Goal: Task Accomplishment & Management: Manage account settings

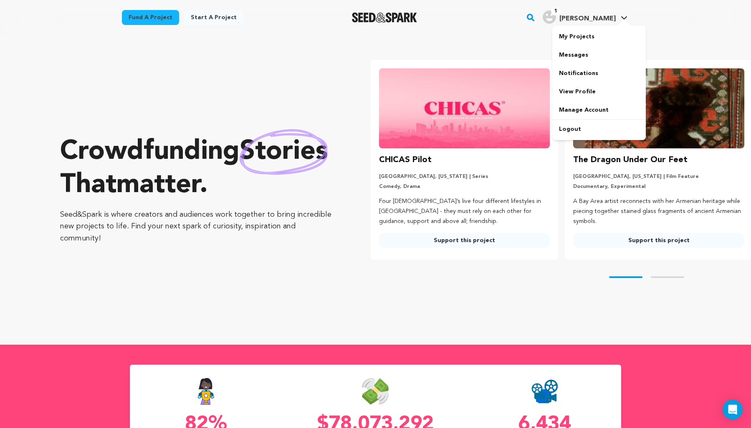
drag, startPoint x: 0, startPoint y: 0, endPoint x: 607, endPoint y: 17, distance: 607.2
click at [607, 17] on span "[PERSON_NAME]" at bounding box center [587, 18] width 56 height 7
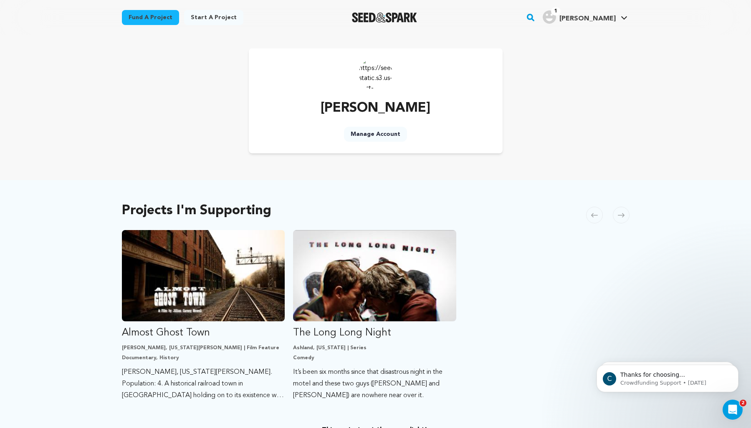
click at [631, 17] on div "Fund a project Start a project Search 1" at bounding box center [375, 17] width 534 height 35
click at [620, 17] on icon at bounding box center [623, 18] width 7 height 4
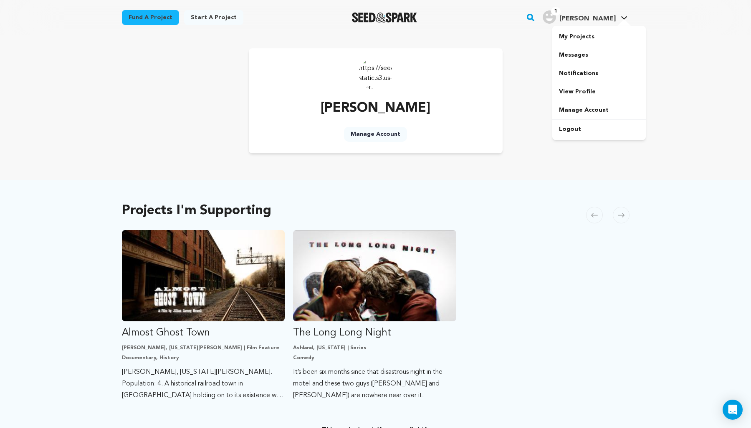
click at [613, 18] on span "[PERSON_NAME]" at bounding box center [587, 18] width 56 height 7
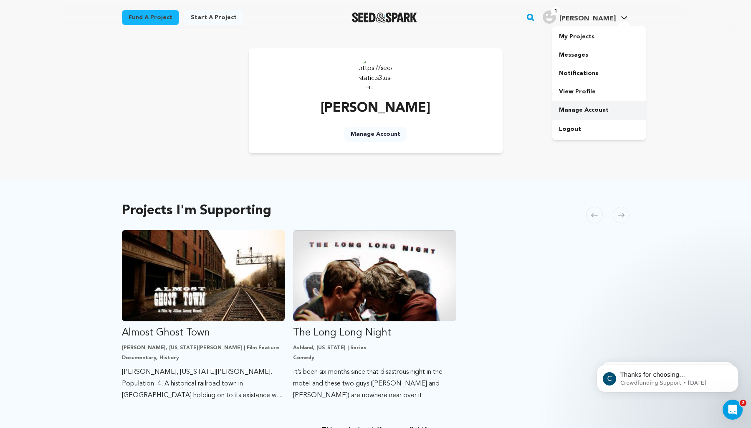
click at [590, 109] on link "Manage Account" at bounding box center [598, 110] width 93 height 18
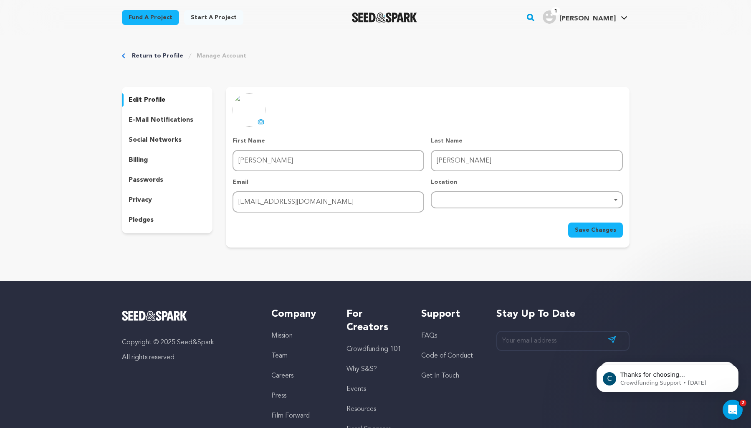
click at [149, 161] on div "billing" at bounding box center [167, 160] width 91 height 13
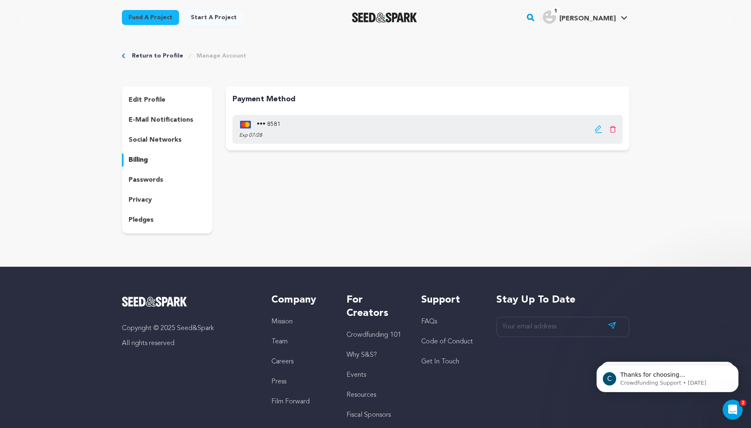
click at [599, 131] on icon "button" at bounding box center [598, 129] width 8 height 8
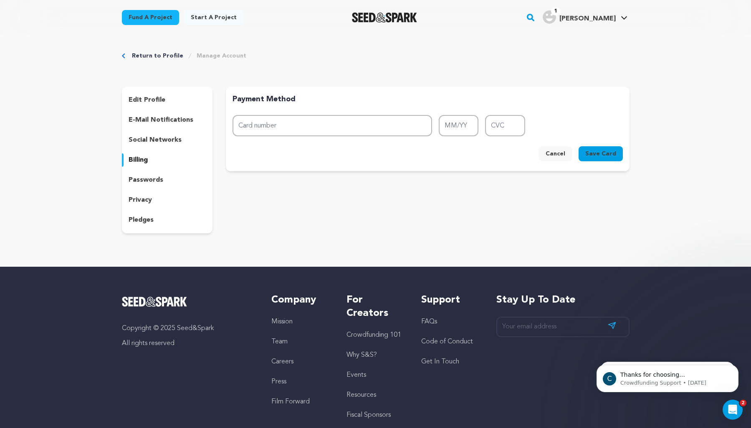
click at [561, 158] on button "Cancel" at bounding box center [555, 153] width 33 height 15
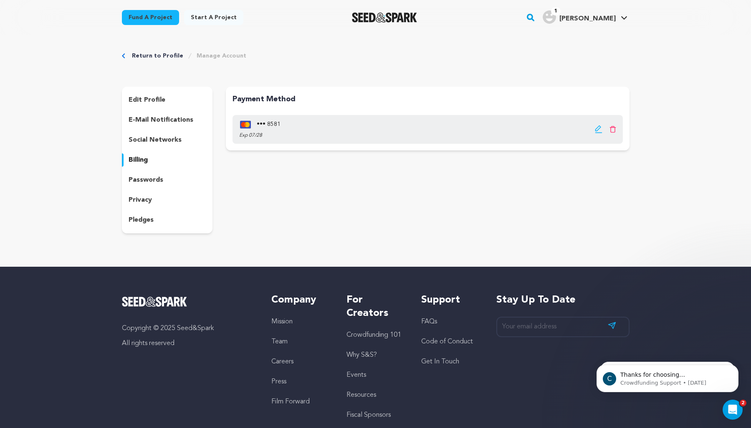
click at [613, 129] on icon at bounding box center [612, 129] width 7 height 7
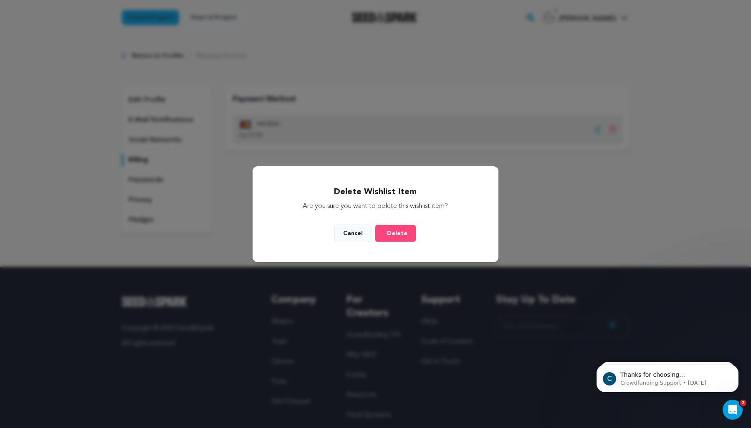
click at [394, 239] on button "Delete" at bounding box center [395, 234] width 41 height 18
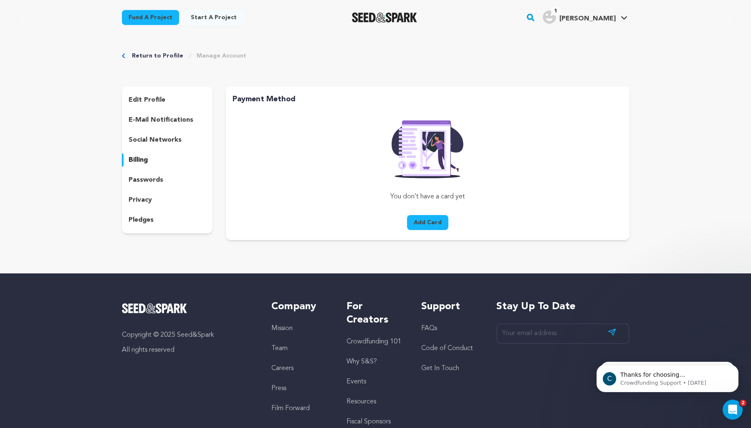
click at [154, 54] on link "Return to Profile" at bounding box center [157, 56] width 51 height 8
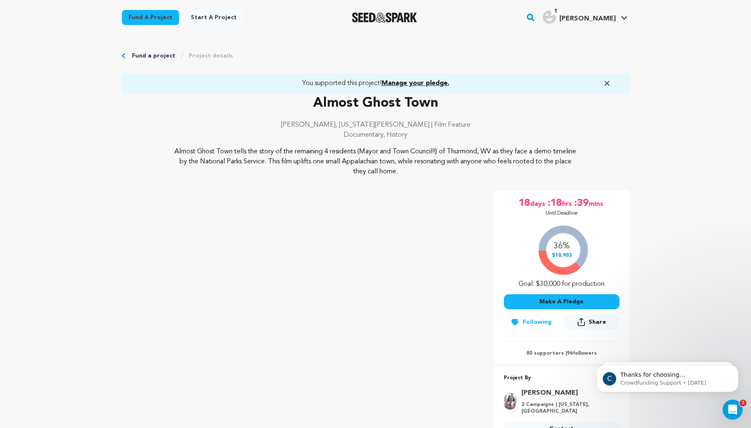
click at [424, 83] on span "Manage your pledge." at bounding box center [415, 83] width 68 height 7
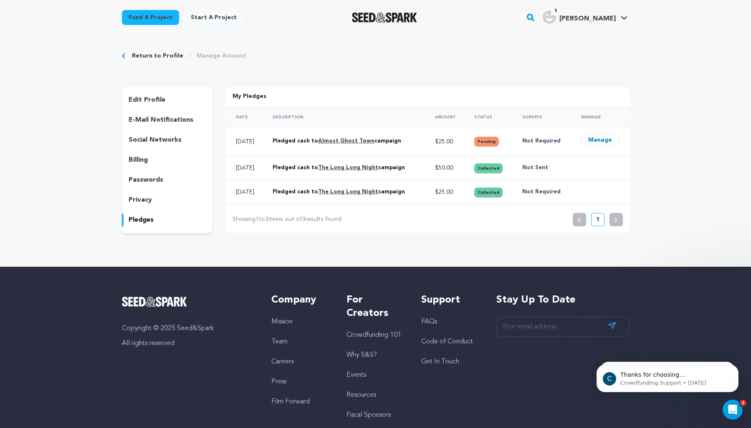
click at [600, 140] on button "Manage" at bounding box center [600, 140] width 38 height 12
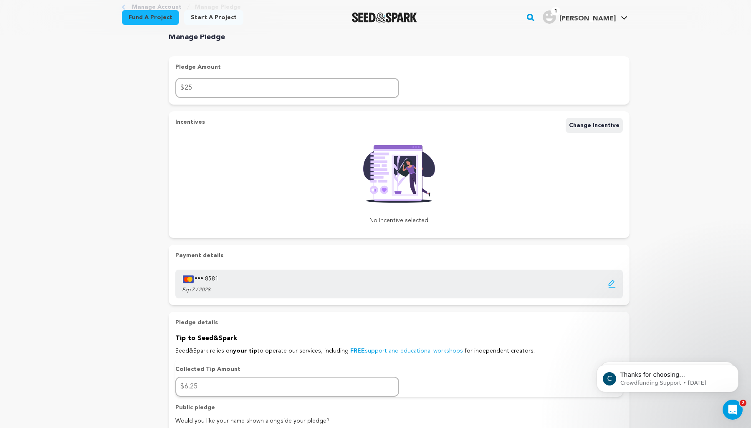
scroll to position [49, 0]
click at [610, 284] on icon "button" at bounding box center [611, 284] width 8 height 8
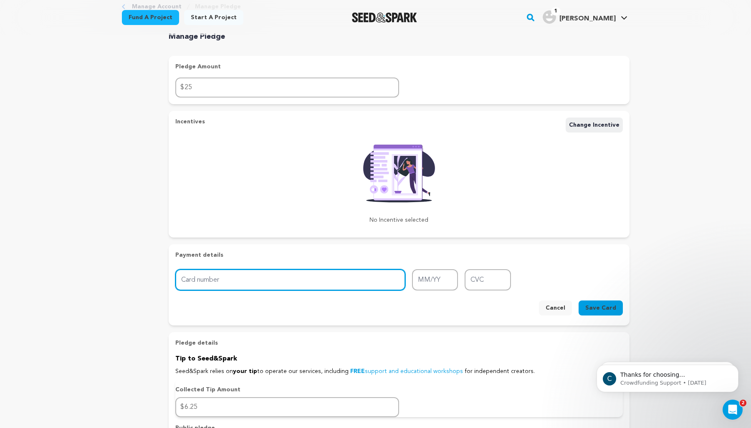
click at [325, 283] on input "Card number" at bounding box center [290, 280] width 230 height 21
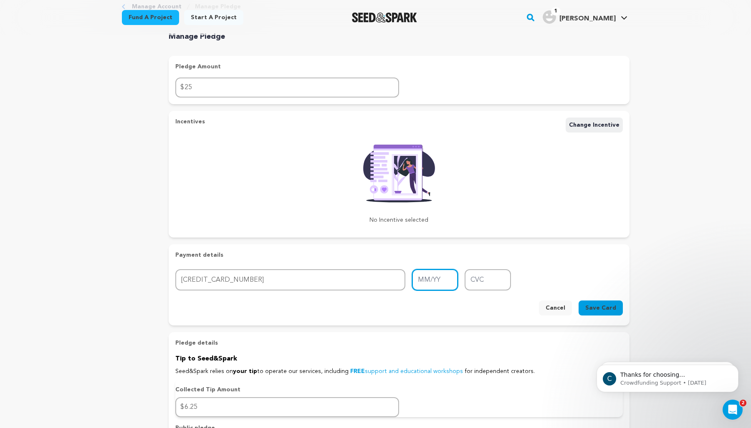
type input "[CREDIT_CARD_NUMBER]"
type input "12/29"
type input "9378"
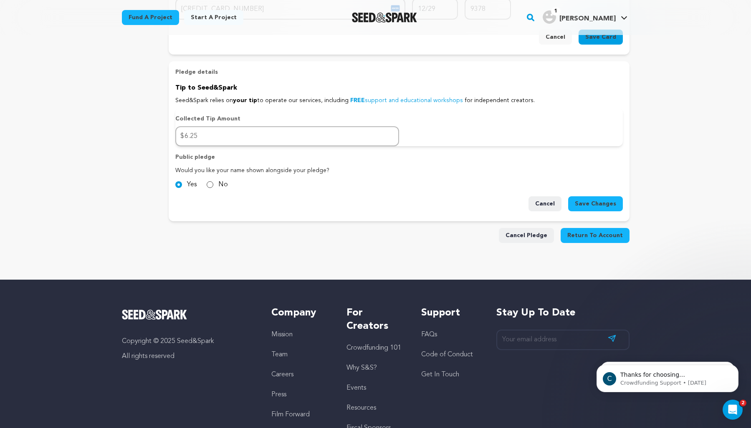
scroll to position [320, 0]
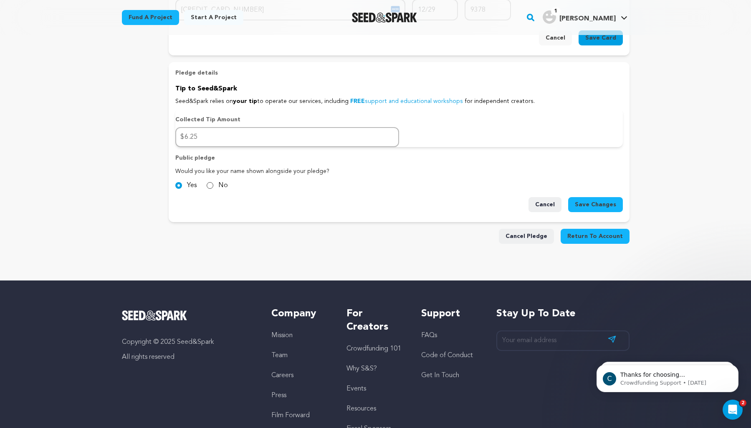
click at [208, 184] on input "No" at bounding box center [210, 185] width 7 height 7
radio input "true"
click at [178, 186] on input "Yes" at bounding box center [178, 185] width 7 height 7
radio input "true"
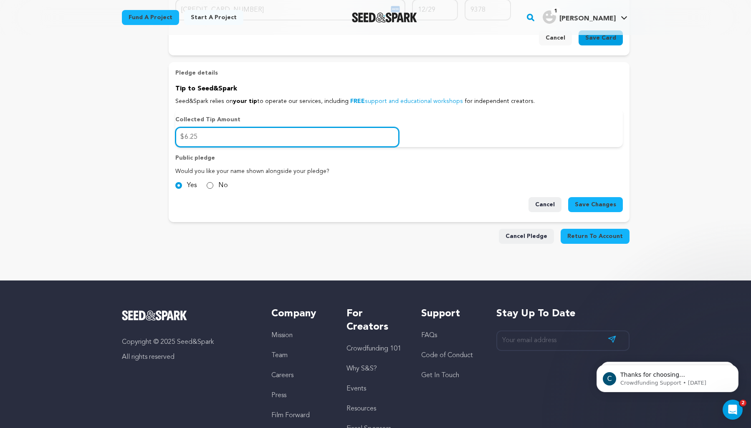
click at [207, 137] on input "6.25" at bounding box center [287, 137] width 224 height 20
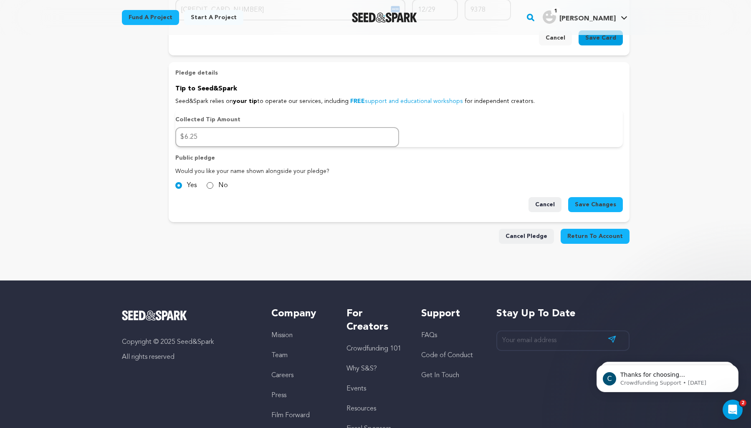
click at [310, 116] on h3 "Collected Tip Amount" at bounding box center [398, 120] width 447 height 8
click at [299, 119] on h3 "Collected Tip Amount" at bounding box center [398, 120] width 447 height 8
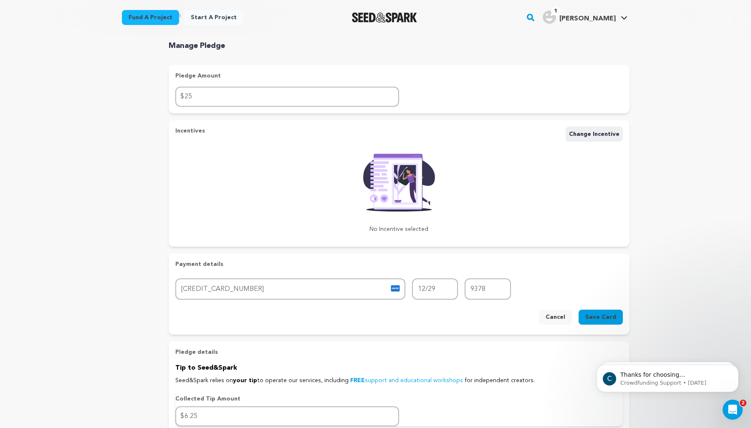
scroll to position [319, 0]
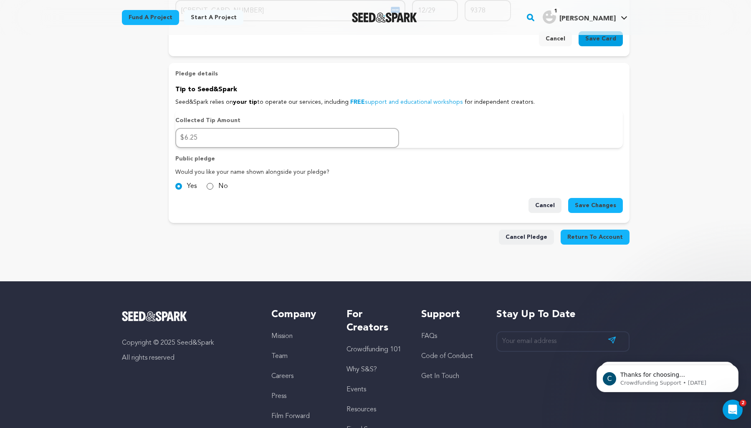
click at [592, 205] on span "Save Changes" at bounding box center [594, 206] width 41 height 8
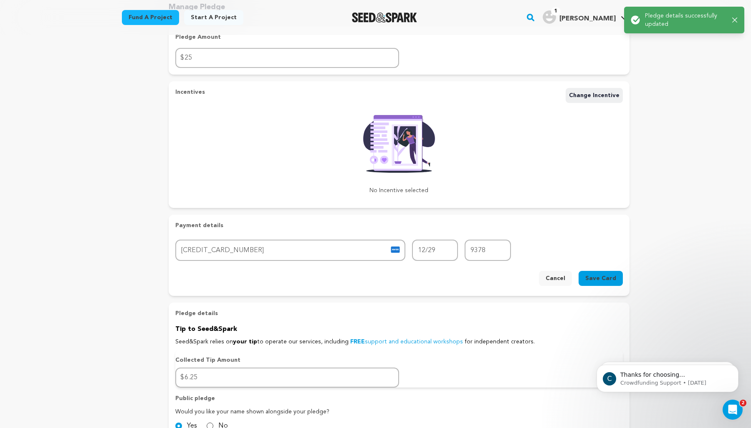
scroll to position [167, 0]
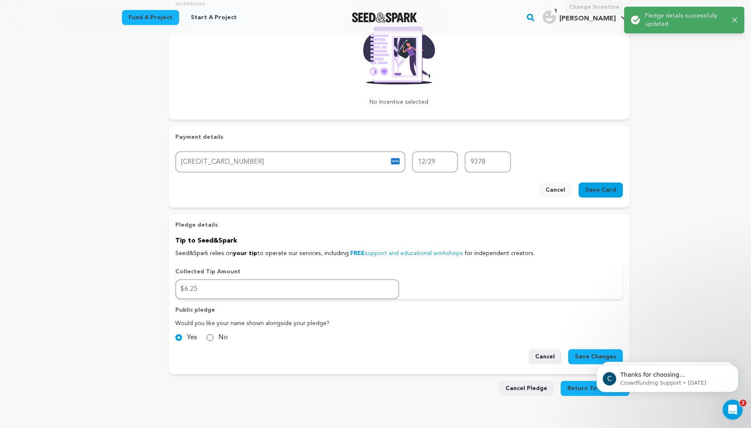
click at [600, 188] on span "Save Card" at bounding box center [600, 190] width 31 height 8
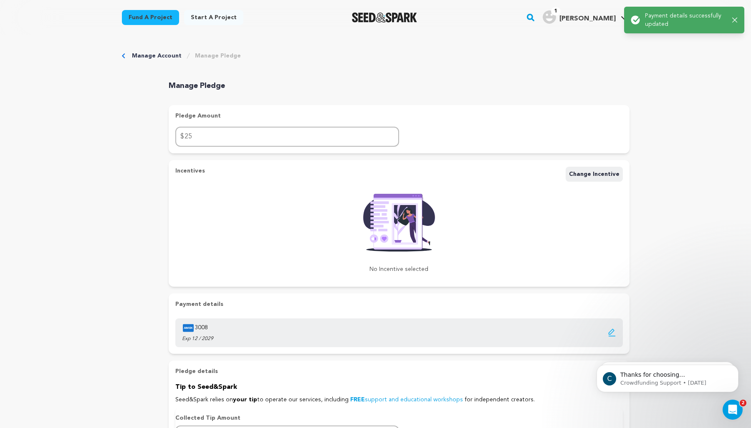
scroll to position [0, 0]
click at [735, 20] on icon "button" at bounding box center [734, 20] width 5 height 5
